Goal: Task Accomplishment & Management: Manage account settings

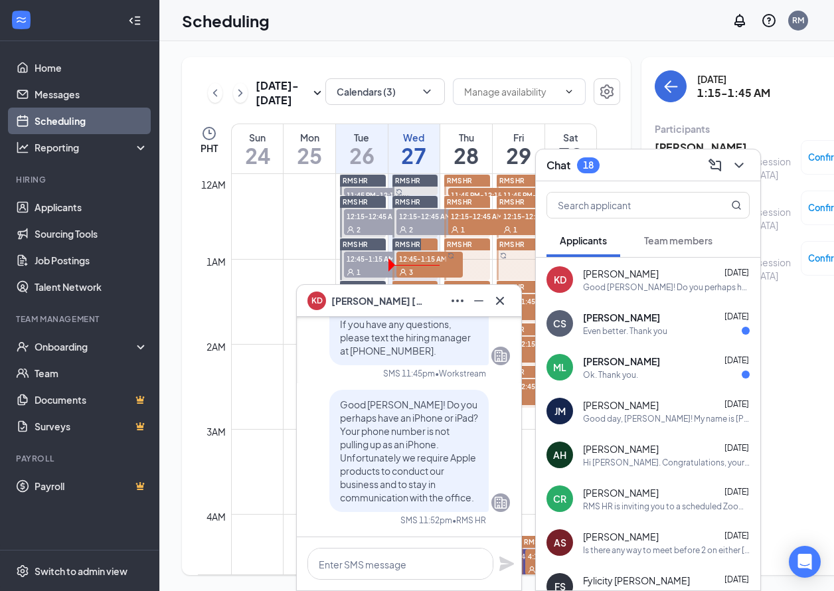
click at [745, 165] on icon "ChevronDown" at bounding box center [739, 165] width 16 height 16
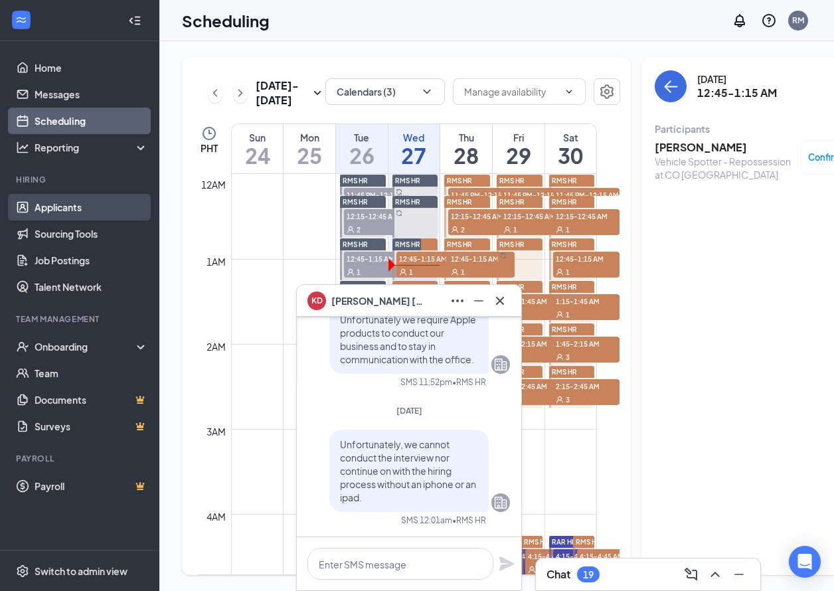
click at [82, 210] on link "Applicants" at bounding box center [92, 207] width 114 height 27
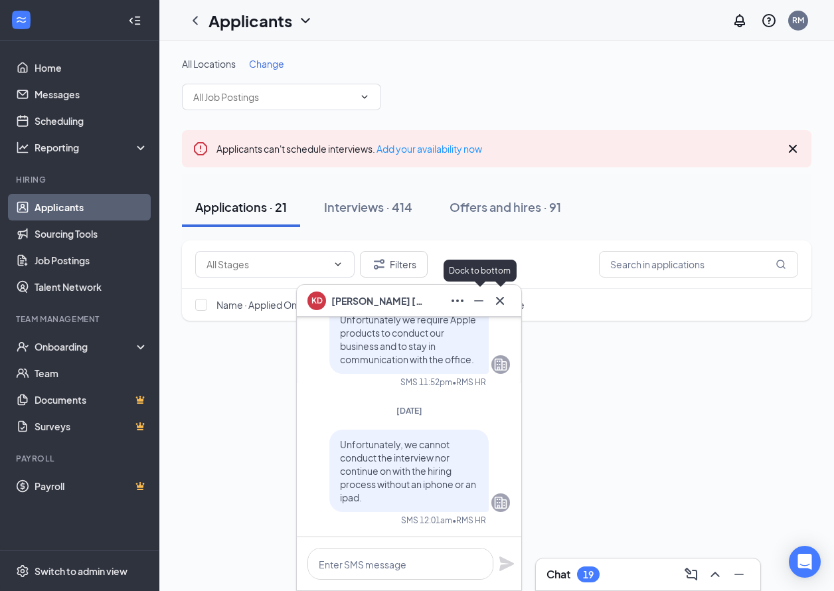
click at [503, 298] on icon "Cross" at bounding box center [500, 301] width 16 height 16
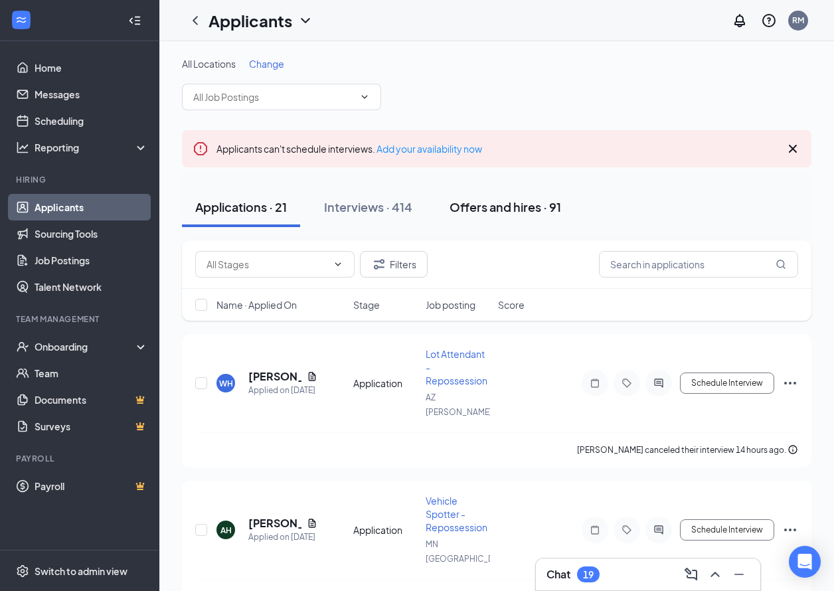
click at [520, 205] on div "Offers and hires · 91" at bounding box center [505, 206] width 112 height 17
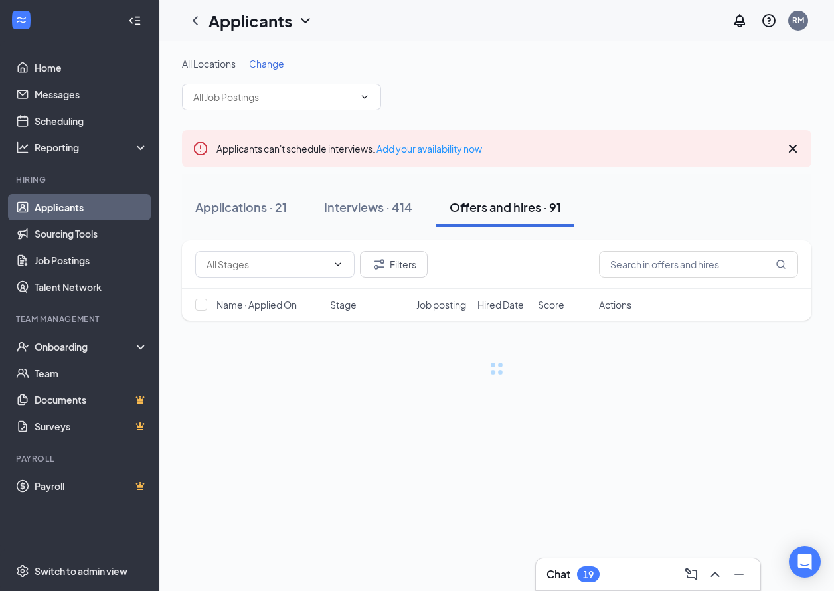
click at [719, 278] on div "Filters" at bounding box center [496, 264] width 629 height 48
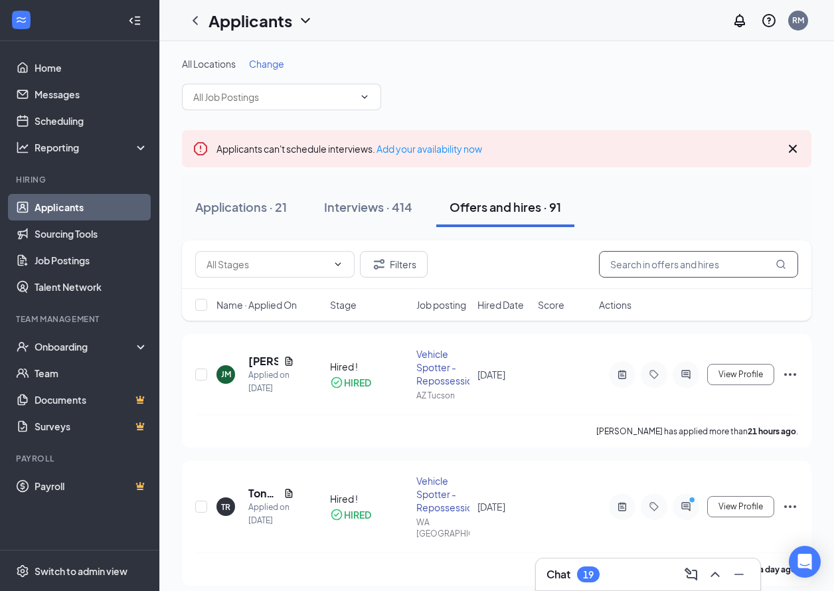
click at [641, 262] on input "text" at bounding box center [698, 264] width 199 height 27
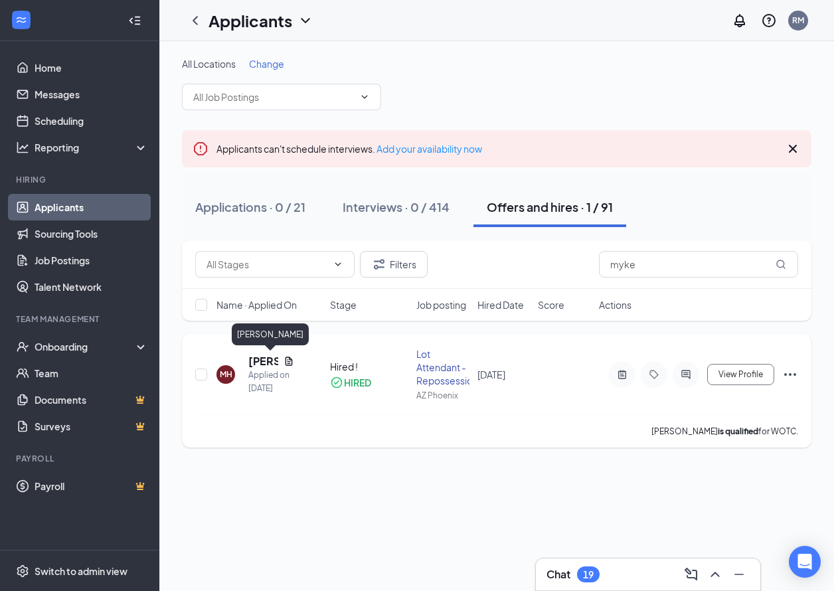
click at [257, 358] on h5 "[PERSON_NAME]" at bounding box center [263, 361] width 30 height 15
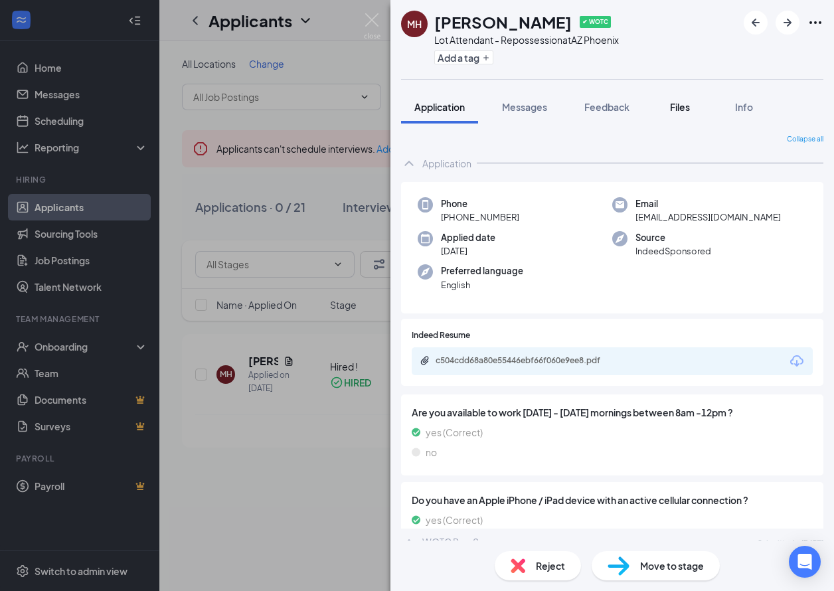
click at [681, 110] on span "Files" at bounding box center [680, 107] width 20 height 12
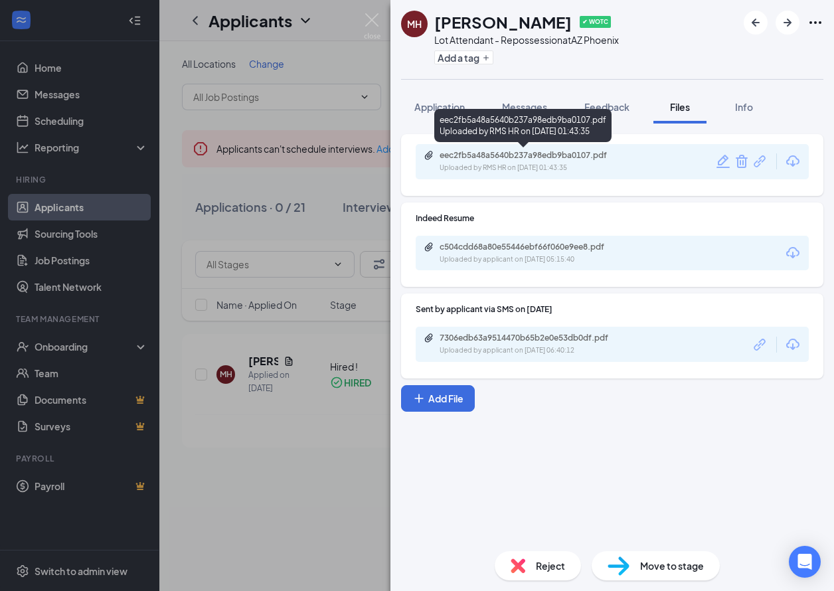
click at [576, 163] on div "Uploaded by RMS HR on [DATE] 01:43:35" at bounding box center [538, 168] width 199 height 11
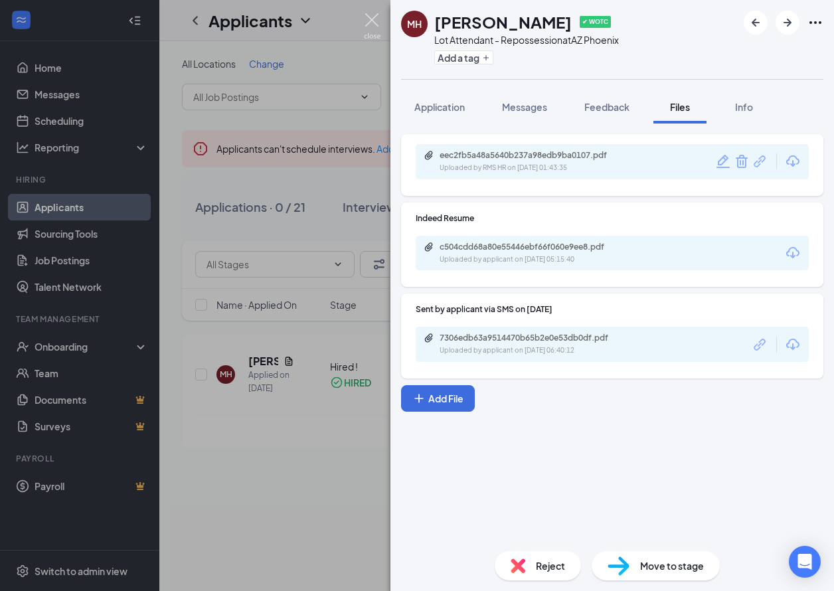
click at [370, 19] on img at bounding box center [372, 26] width 17 height 26
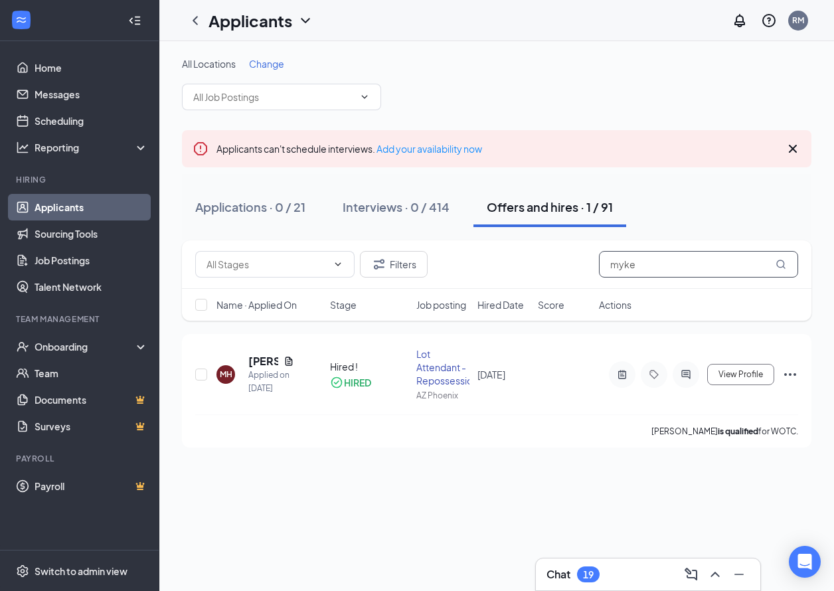
drag, startPoint x: 652, startPoint y: 268, endPoint x: 493, endPoint y: 220, distance: 165.7
click at [492, 220] on div "All Locations Change Applicants can't schedule interviews. Add your availabilit…" at bounding box center [496, 252] width 629 height 390
type input "[PERSON_NAME]"
click at [263, 356] on h5 "[PERSON_NAME]" at bounding box center [263, 361] width 30 height 15
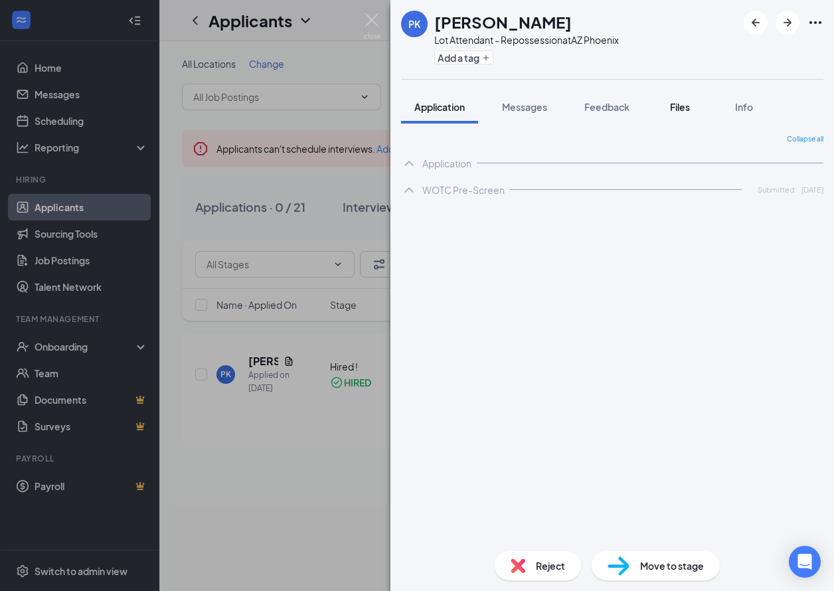
click at [688, 118] on button "Files" at bounding box center [679, 106] width 53 height 33
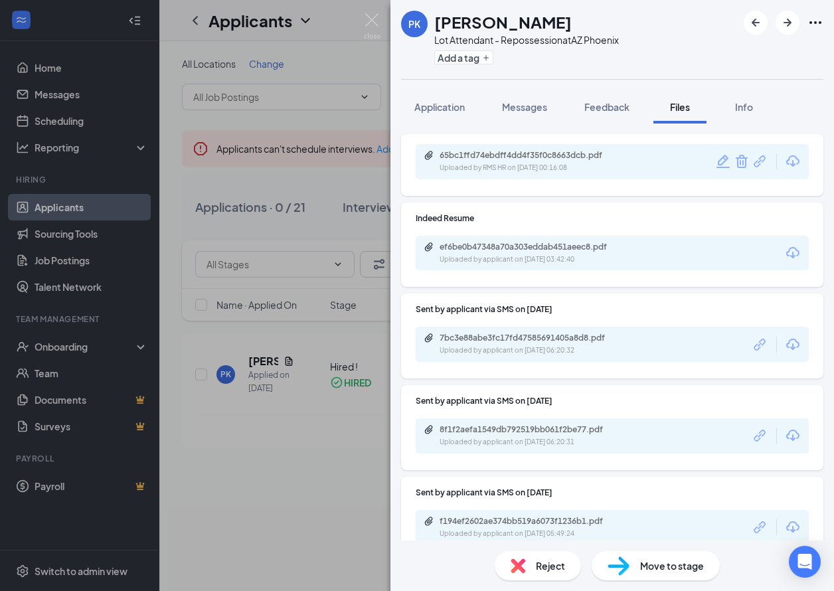
click at [628, 172] on div "Uploaded by RMS HR on [DATE] 00:16:08" at bounding box center [538, 168] width 199 height 11
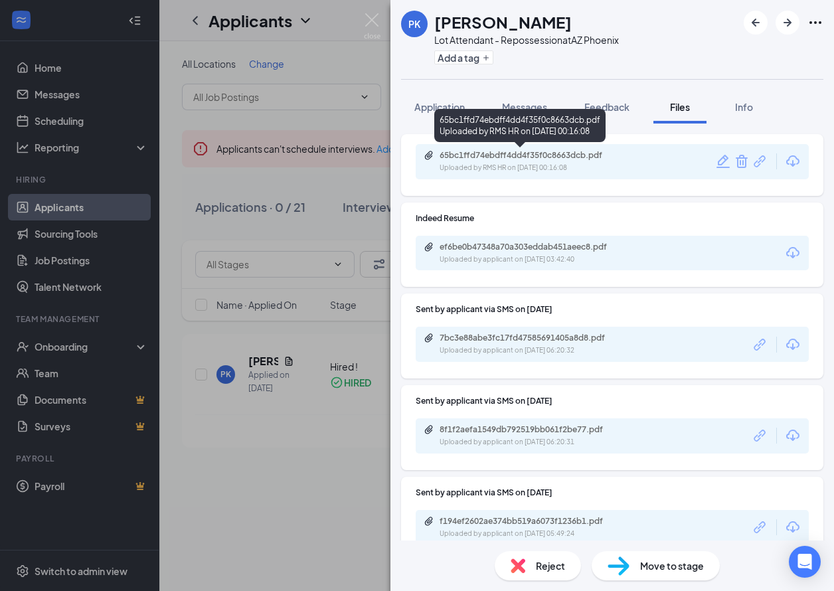
click at [599, 111] on div "65bc1ffd74ebdff4dd4f35f0c8663dcb.pdf Uploaded by RMS HR on [DATE] 00:16:08" at bounding box center [519, 125] width 171 height 33
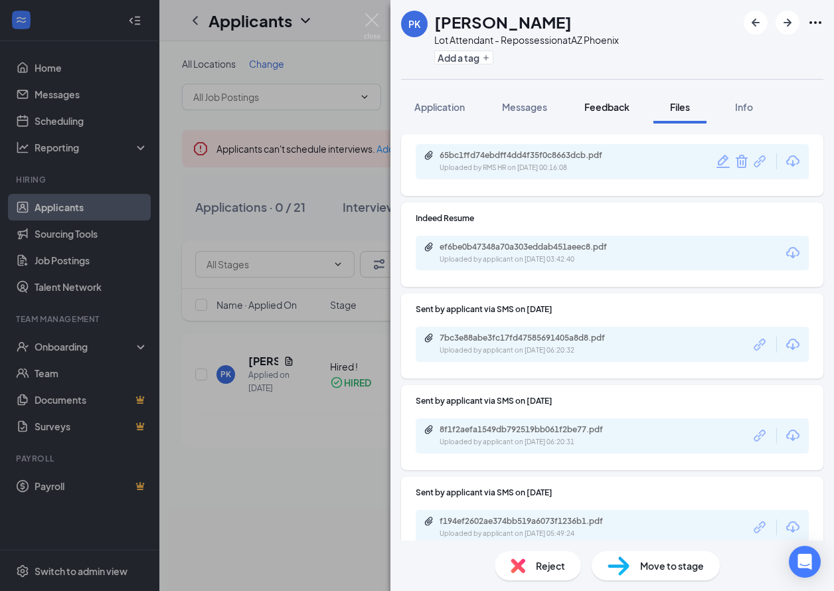
click at [609, 106] on span "Feedback" at bounding box center [606, 107] width 45 height 12
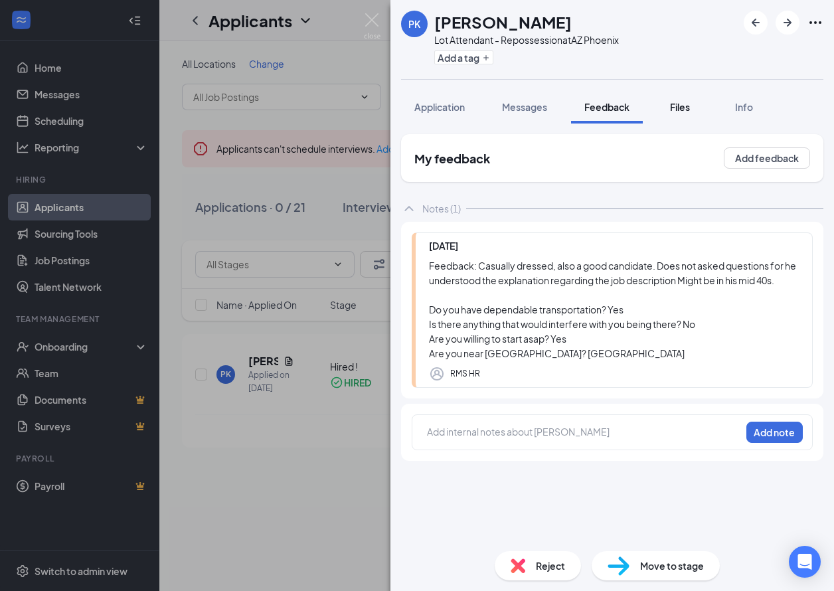
click at [680, 107] on span "Files" at bounding box center [680, 107] width 20 height 12
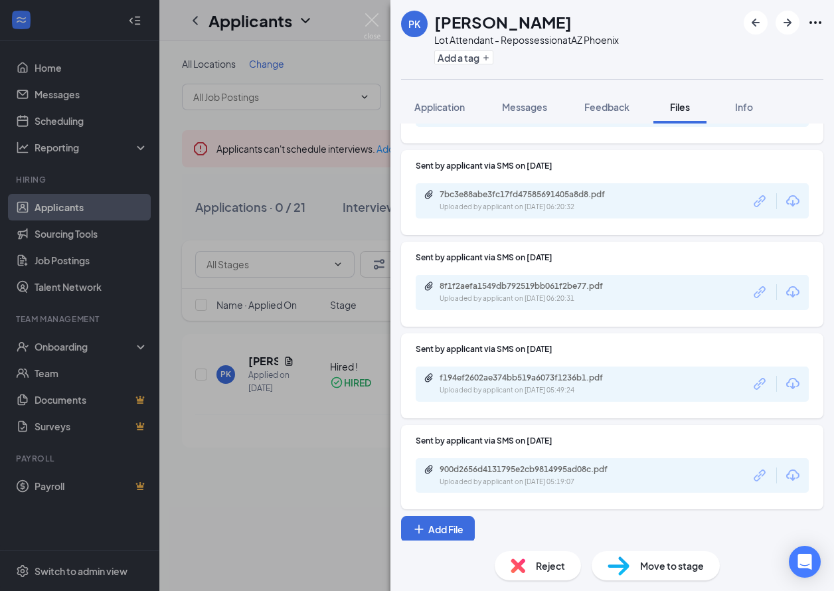
scroll to position [143, 0]
click at [615, 111] on span "Feedback" at bounding box center [606, 107] width 45 height 12
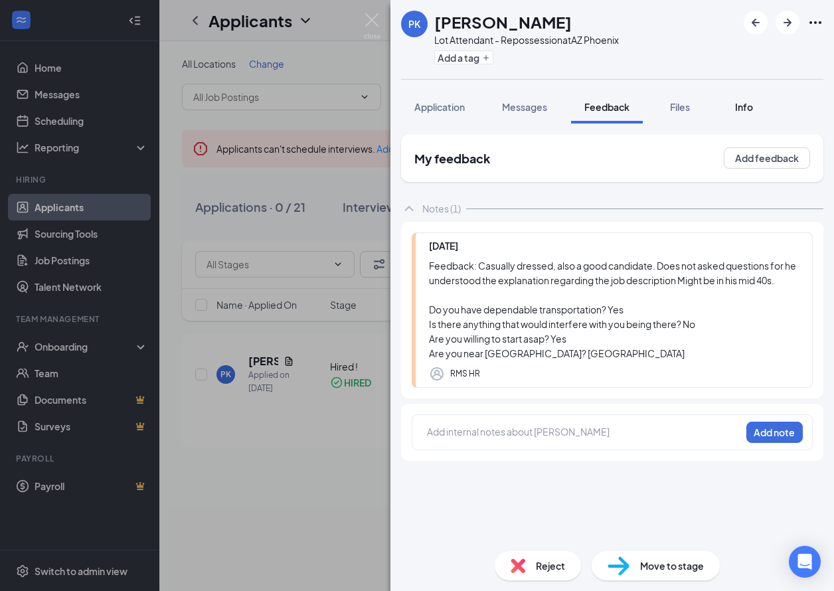
click at [730, 116] on button "Info" at bounding box center [743, 106] width 53 height 33
